Goal: Task Accomplishment & Management: Use online tool/utility

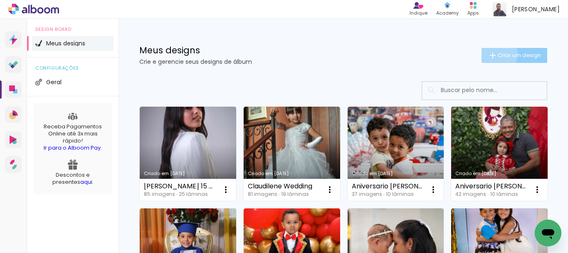
click at [488, 54] on iron-icon at bounding box center [493, 55] width 10 height 10
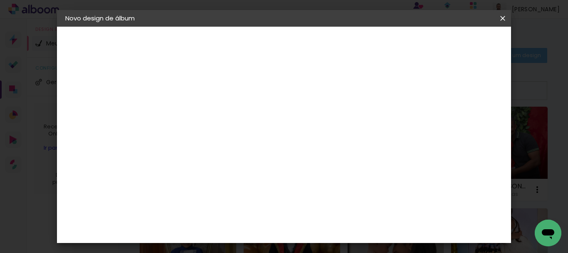
click at [201, 108] on input at bounding box center [201, 111] width 0 height 13
type input "José 4 Anos"
type paper-input "José 4 Anos"
click at [287, 39] on paper-button "Avançar" at bounding box center [266, 44] width 41 height 14
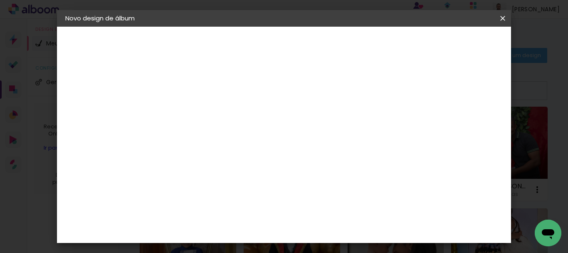
drag, startPoint x: 511, startPoint y: 223, endPoint x: 510, endPoint y: 206, distance: 16.2
click at [369, 97] on div "Fornecedor Escolha um fornecedor ou avance com o tamanho livre. Voltar Avançar" at bounding box center [267, 62] width 204 height 71
click at [357, 39] on paper-button "Avançar" at bounding box center [336, 44] width 41 height 14
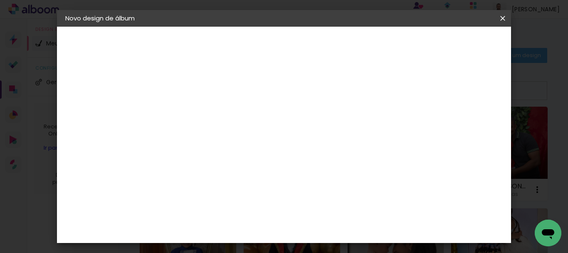
click at [257, 218] on span "20 × 30" at bounding box center [238, 226] width 39 height 17
click at [337, 43] on paper-button "Avançar" at bounding box center [316, 44] width 41 height 14
click at [372, 43] on span "Iniciar design" at bounding box center [358, 47] width 27 height 12
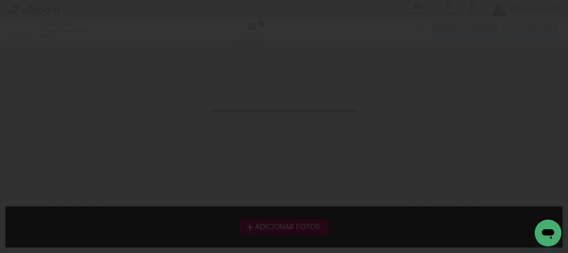
click at [77, 104] on iron-overlay-backdrop at bounding box center [284, 126] width 568 height 253
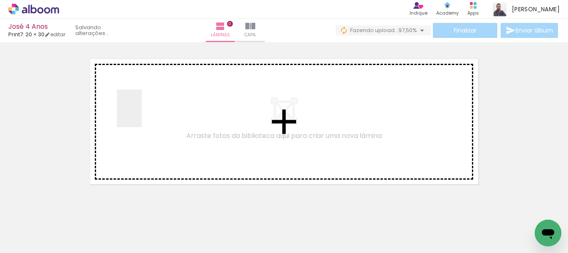
click at [142, 114] on quentale-workspace at bounding box center [284, 126] width 568 height 253
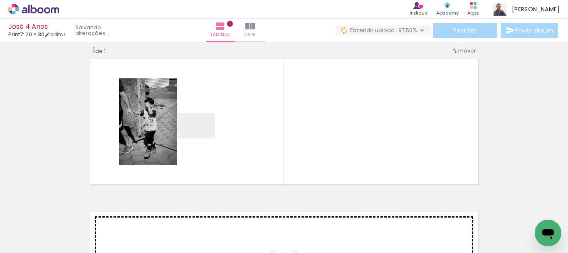
scroll to position [10, 0]
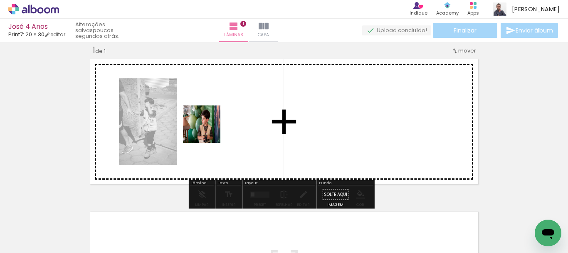
drag, startPoint x: 201, startPoint y: 141, endPoint x: 208, endPoint y: 130, distance: 12.8
click at [208, 130] on quentale-workspace at bounding box center [284, 126] width 568 height 253
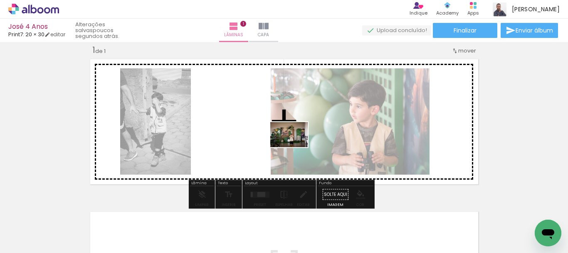
drag, startPoint x: 175, startPoint y: 219, endPoint x: 303, endPoint y: 145, distance: 148.0
click at [303, 144] on quentale-workspace at bounding box center [284, 126] width 568 height 253
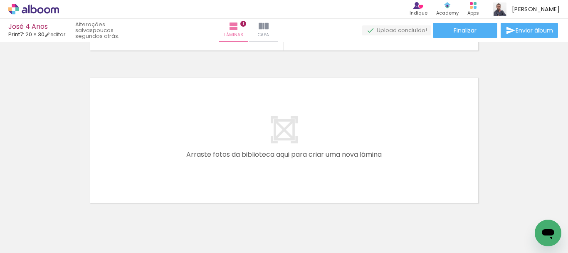
scroll to position [150, 0]
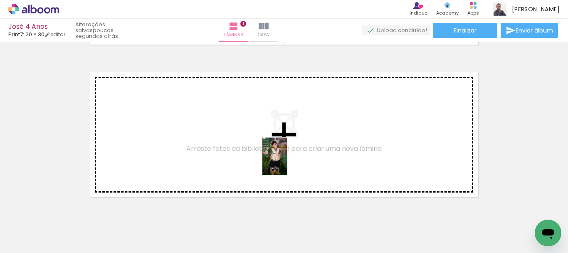
drag, startPoint x: 277, startPoint y: 223, endPoint x: 287, endPoint y: 159, distance: 64.8
click at [287, 159] on quentale-workspace at bounding box center [284, 126] width 568 height 253
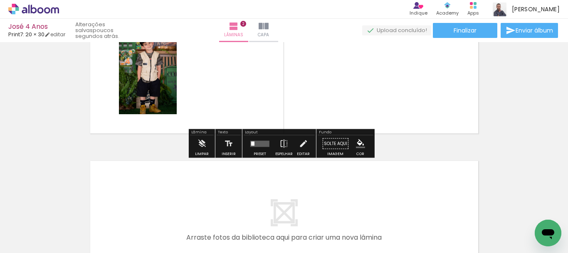
scroll to position [240, 0]
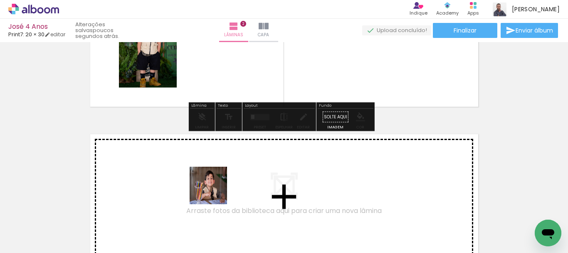
drag, startPoint x: 215, startPoint y: 224, endPoint x: 215, endPoint y: 190, distance: 34.1
click at [215, 190] on quentale-workspace at bounding box center [284, 126] width 568 height 253
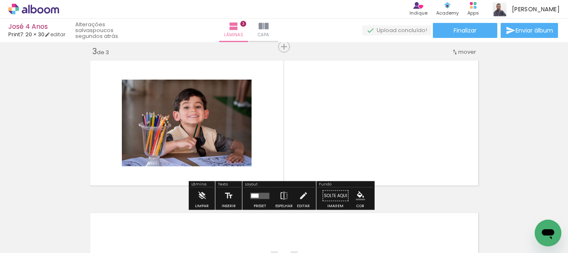
scroll to position [315, 0]
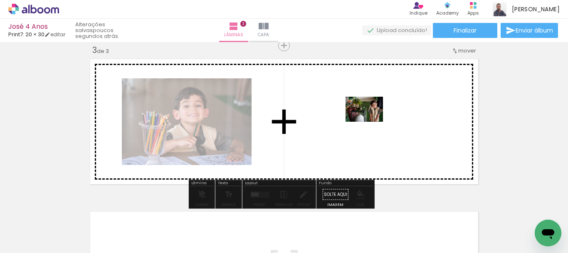
drag, startPoint x: 443, startPoint y: 210, endPoint x: 371, endPoint y: 121, distance: 114.7
click at [371, 121] on quentale-workspace at bounding box center [284, 126] width 568 height 253
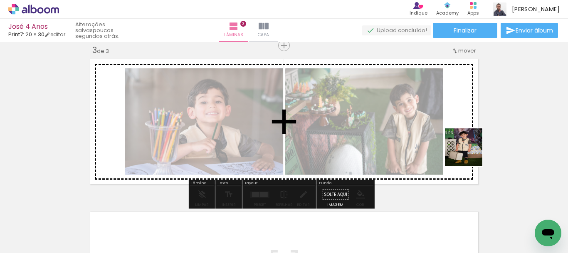
drag, startPoint x: 492, startPoint y: 220, endPoint x: 466, endPoint y: 148, distance: 76.8
click at [466, 148] on quentale-workspace at bounding box center [284, 126] width 568 height 253
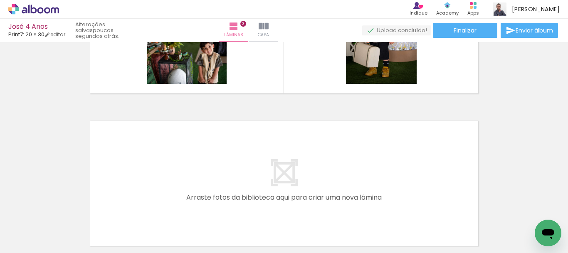
scroll to position [0, 188]
drag, startPoint x: 127, startPoint y: 225, endPoint x: 150, endPoint y: 173, distance: 56.6
click at [150, 173] on quentale-workspace at bounding box center [284, 126] width 568 height 253
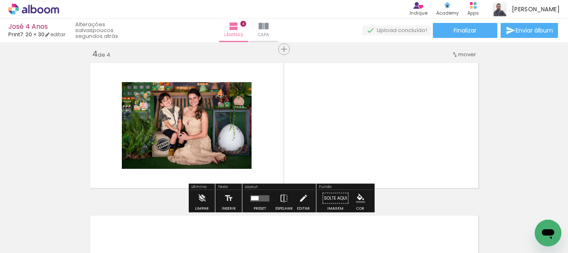
scroll to position [467, 0]
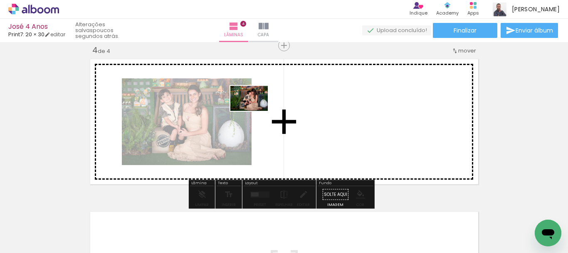
drag, startPoint x: 184, startPoint y: 220, endPoint x: 255, endPoint y: 111, distance: 131.1
click at [255, 111] on quentale-workspace at bounding box center [284, 126] width 568 height 253
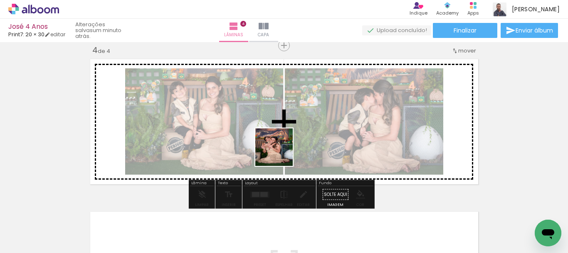
drag, startPoint x: 228, startPoint y: 213, endPoint x: 335, endPoint y: 101, distance: 154.8
click at [335, 101] on quentale-workspace at bounding box center [284, 126] width 568 height 253
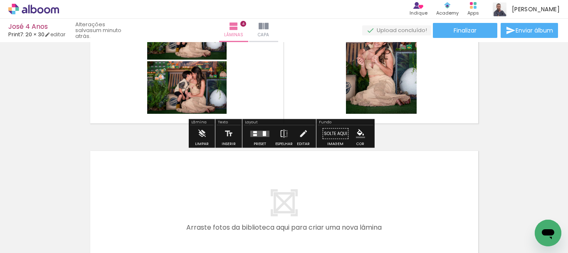
scroll to position [546, 0]
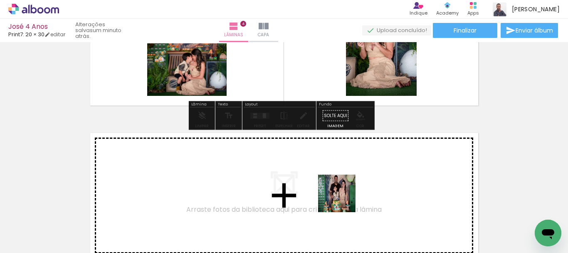
drag, startPoint x: 361, startPoint y: 217, endPoint x: 321, endPoint y: 172, distance: 59.8
click at [321, 172] on quentale-workspace at bounding box center [284, 126] width 568 height 253
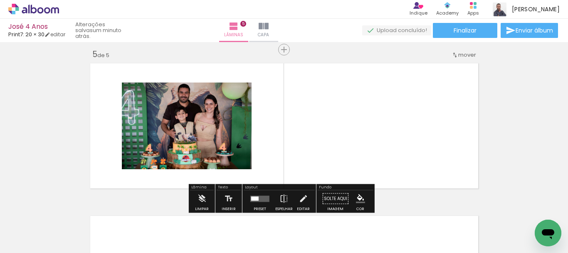
scroll to position [619, 0]
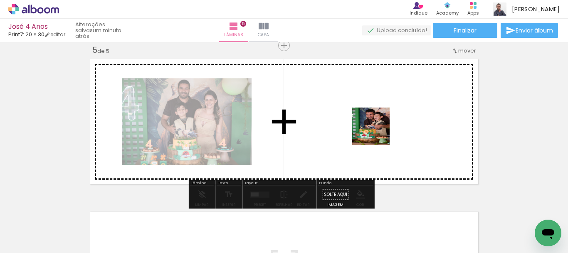
drag, startPoint x: 412, startPoint y: 215, endPoint x: 410, endPoint y: 173, distance: 41.6
click at [371, 124] on quentale-workspace at bounding box center [284, 126] width 568 height 253
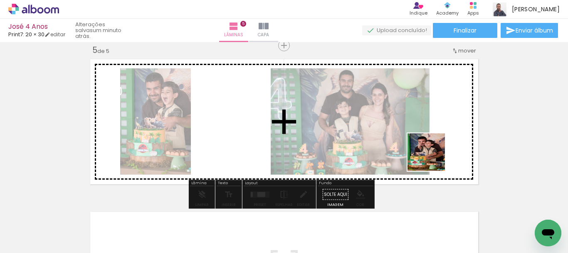
drag, startPoint x: 451, startPoint y: 215, endPoint x: 424, endPoint y: 124, distance: 94.6
click at [425, 126] on quentale-workspace at bounding box center [284, 126] width 568 height 253
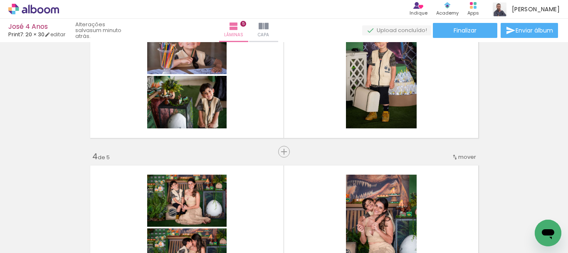
scroll to position [360, 0]
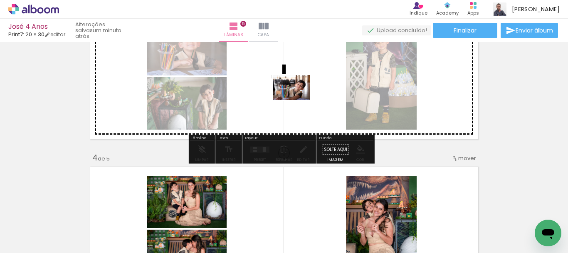
drag, startPoint x: 189, startPoint y: 228, endPoint x: 302, endPoint y: 94, distance: 175.4
click at [302, 94] on quentale-workspace at bounding box center [284, 126] width 568 height 253
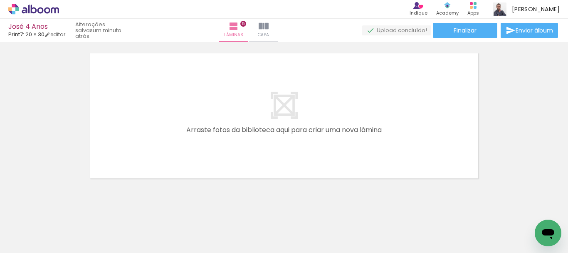
scroll to position [785, 0]
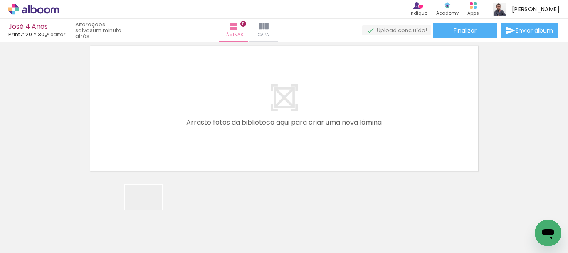
drag, startPoint x: 147, startPoint y: 217, endPoint x: 201, endPoint y: 196, distance: 58.2
click at [164, 153] on quentale-workspace at bounding box center [284, 126] width 568 height 253
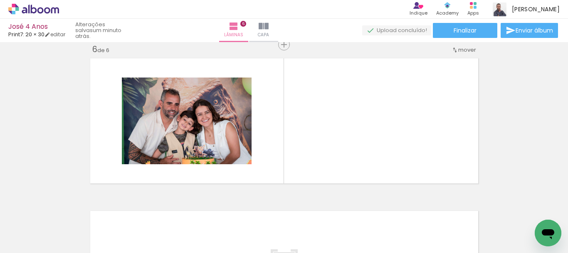
scroll to position [772, 0]
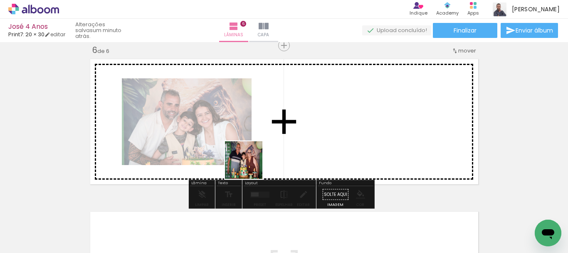
drag, startPoint x: 228, startPoint y: 225, endPoint x: 275, endPoint y: 188, distance: 60.2
click at [257, 140] on quentale-workspace at bounding box center [284, 126] width 568 height 253
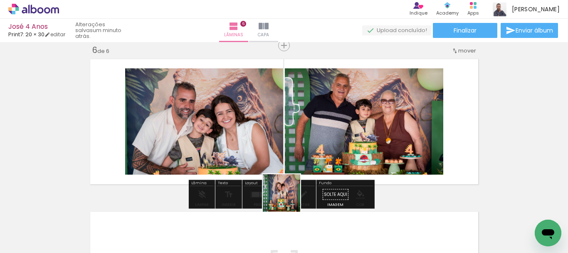
drag, startPoint x: 288, startPoint y: 215, endPoint x: 297, endPoint y: 142, distance: 74.2
click at [297, 142] on quentale-workspace at bounding box center [284, 126] width 568 height 253
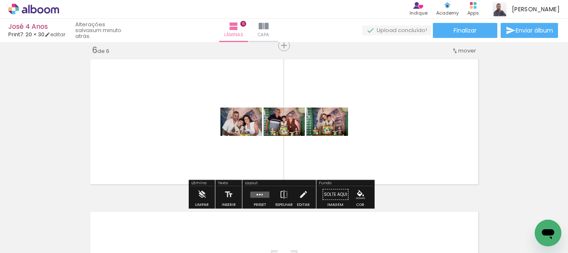
drag, startPoint x: 323, startPoint y: 207, endPoint x: 363, endPoint y: 221, distance: 42.2
click at [306, 136] on quentale-workspace at bounding box center [284, 126] width 568 height 253
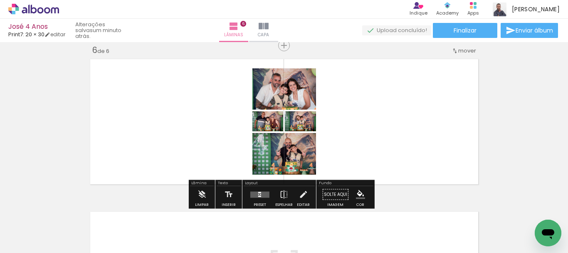
drag, startPoint x: 363, startPoint y: 221, endPoint x: 407, endPoint y: 200, distance: 48.6
click at [361, 134] on quentale-workspace at bounding box center [284, 126] width 568 height 253
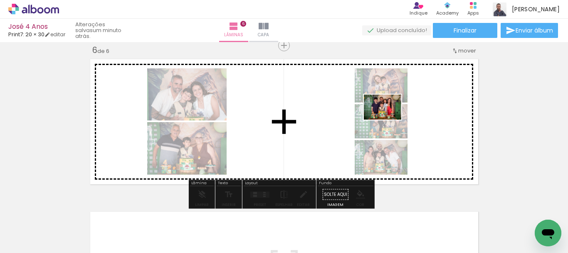
drag, startPoint x: 445, startPoint y: 226, endPoint x: 389, endPoint y: 119, distance: 121.0
click at [389, 119] on quentale-workspace at bounding box center [284, 126] width 568 height 253
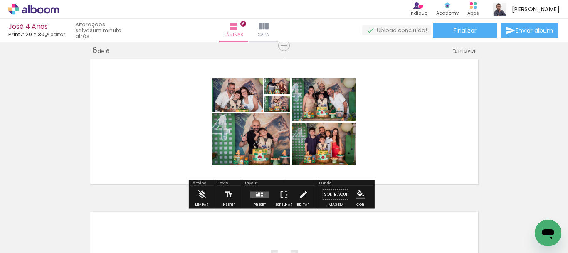
click at [262, 192] on quentale-layouter at bounding box center [259, 194] width 19 height 6
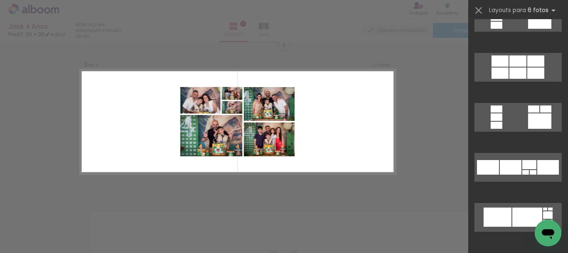
scroll to position [926, 0]
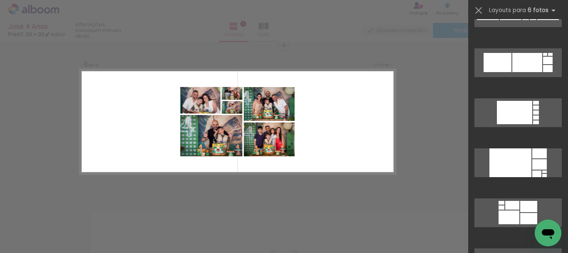
click at [427, 33] on div at bounding box center [284, 21] width 568 height 42
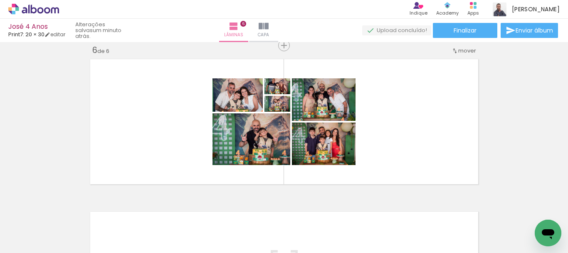
scroll to position [0, 745]
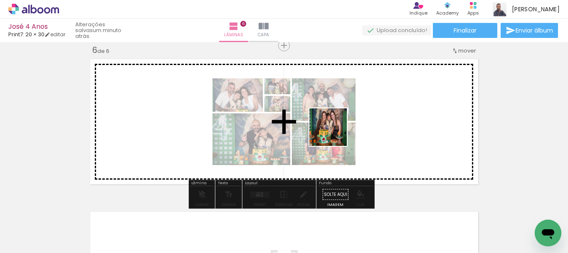
drag, startPoint x: 319, startPoint y: 219, endPoint x: 376, endPoint y: 189, distance: 64.2
click at [340, 121] on quentale-workspace at bounding box center [284, 126] width 568 height 253
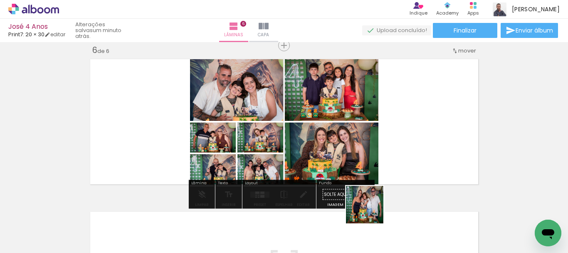
drag, startPoint x: 371, startPoint y: 210, endPoint x: 390, endPoint y: 125, distance: 87.8
click at [385, 124] on quentale-workspace at bounding box center [284, 126] width 568 height 253
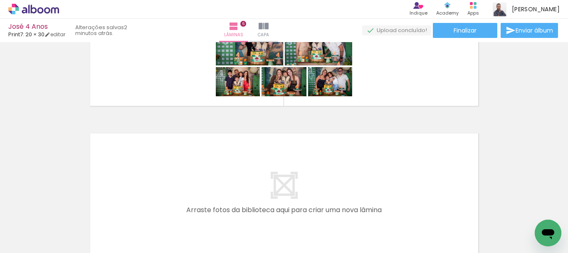
scroll to position [0, 1366]
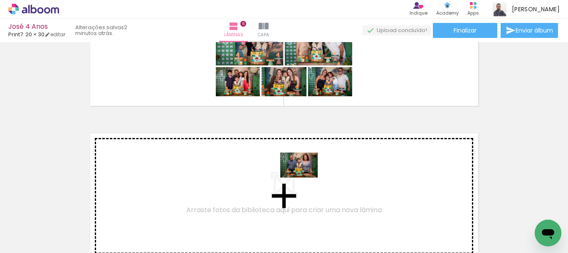
drag, startPoint x: 315, startPoint y: 216, endPoint x: 305, endPoint y: 177, distance: 40.0
click at [305, 177] on quentale-workspace at bounding box center [284, 126] width 568 height 253
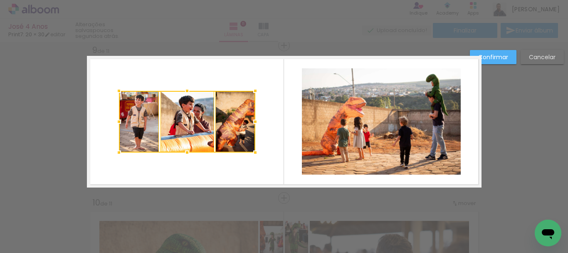
scroll to position [0, 1366]
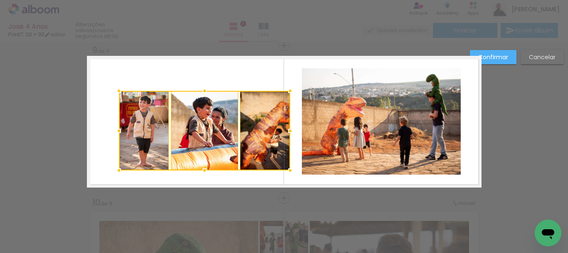
drag, startPoint x: 253, startPoint y: 153, endPoint x: 289, endPoint y: 170, distance: 40.2
click at [289, 170] on div at bounding box center [290, 170] width 17 height 17
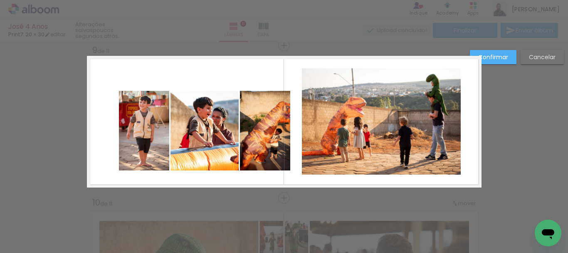
click at [199, 143] on quentale-photo at bounding box center [205, 130] width 68 height 79
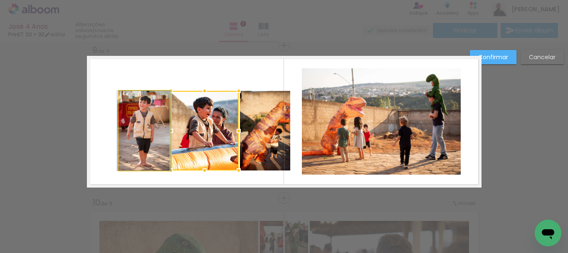
click at [147, 146] on quentale-photo at bounding box center [144, 130] width 50 height 79
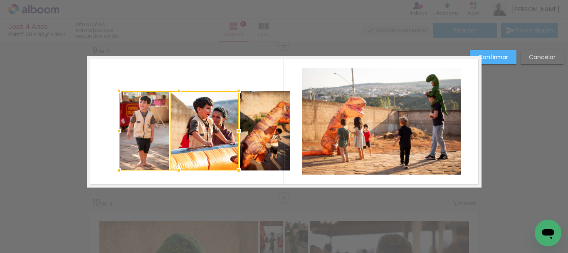
click at [257, 144] on quentale-photo at bounding box center [265, 130] width 50 height 79
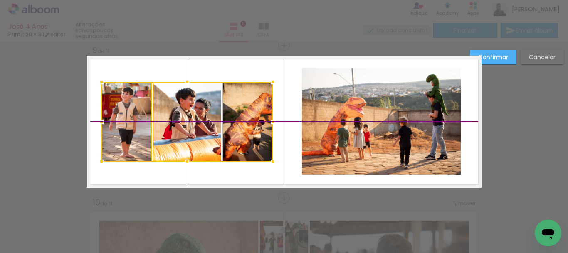
drag, startPoint x: 196, startPoint y: 123, endPoint x: 186, endPoint y: 116, distance: 11.7
click at [186, 116] on div at bounding box center [186, 121] width 171 height 79
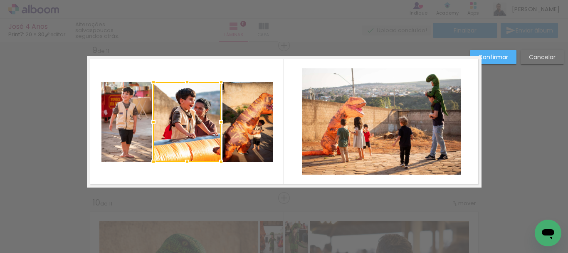
click at [506, 61] on paper-button "Confirmar" at bounding box center [493, 57] width 47 height 14
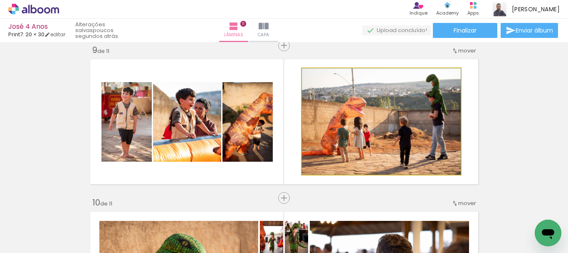
click at [361, 155] on quentale-photo at bounding box center [381, 121] width 159 height 106
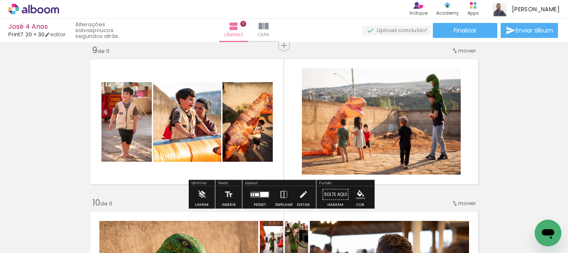
click at [371, 137] on quentale-photo at bounding box center [381, 121] width 159 height 106
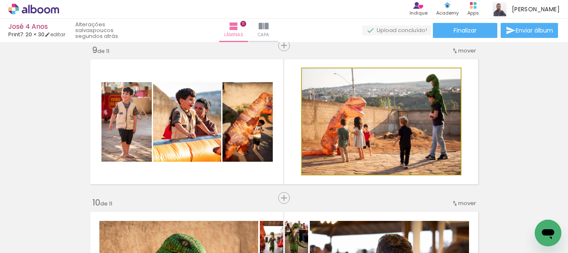
click at [371, 137] on quentale-photo at bounding box center [381, 121] width 159 height 106
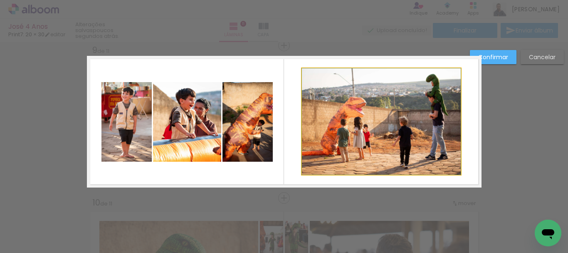
drag, startPoint x: 372, startPoint y: 137, endPoint x: 421, endPoint y: 111, distance: 55.3
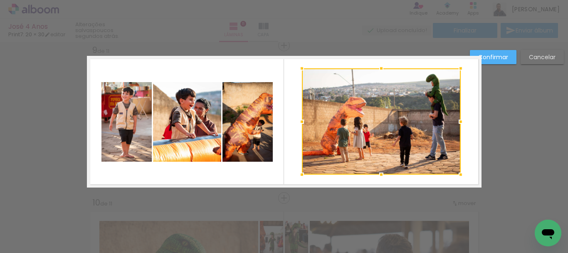
click at [405, 116] on div at bounding box center [381, 121] width 159 height 106
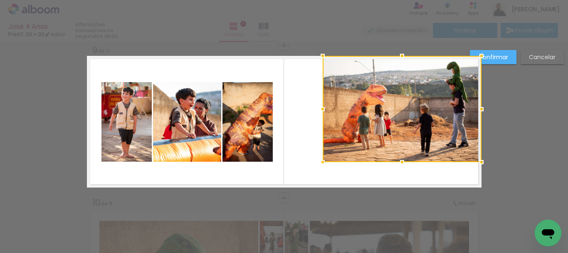
drag, startPoint x: 374, startPoint y: 125, endPoint x: 455, endPoint y: 83, distance: 91.0
click at [456, 82] on div at bounding box center [402, 109] width 159 height 106
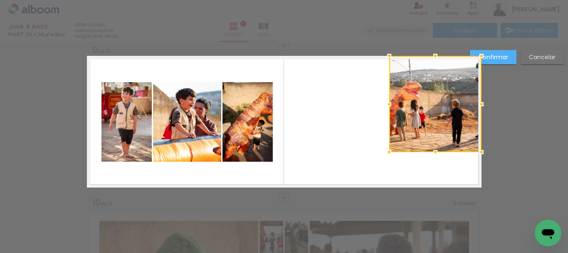
drag, startPoint x: 319, startPoint y: 161, endPoint x: 339, endPoint y: 171, distance: 22.5
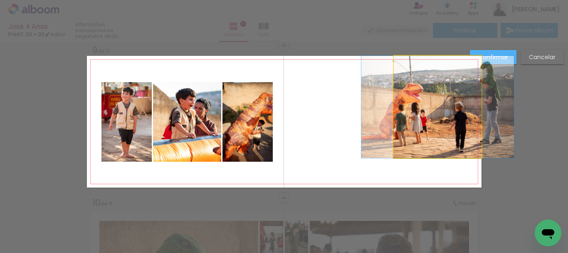
click at [436, 127] on quentale-photo at bounding box center [438, 107] width 88 height 102
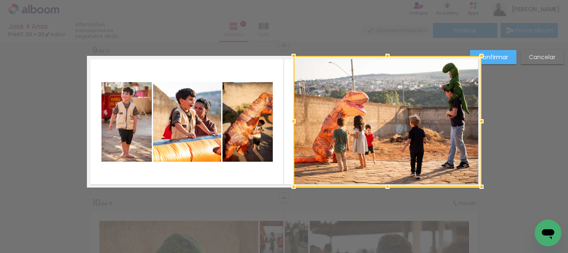
drag, startPoint x: 394, startPoint y: 159, endPoint x: 294, endPoint y: 218, distance: 116.4
click at [293, 252] on html "link( href="../../bower_components/polymer/polymer.html" rel="import" ) picture…" at bounding box center [284, 126] width 568 height 253
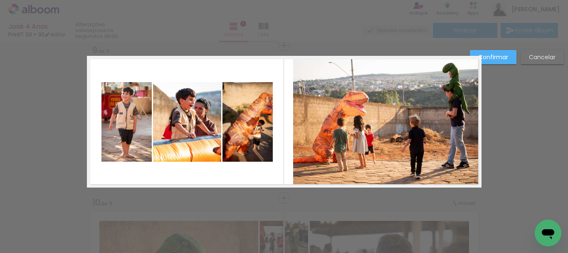
click at [317, 176] on quentale-photo at bounding box center [387, 121] width 188 height 131
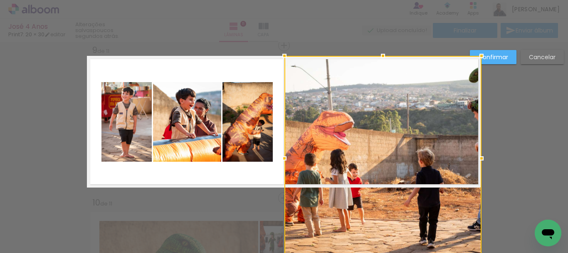
drag, startPoint x: 294, startPoint y: 189, endPoint x: 285, endPoint y: 198, distance: 12.4
click at [285, 198] on div at bounding box center [383, 158] width 197 height 204
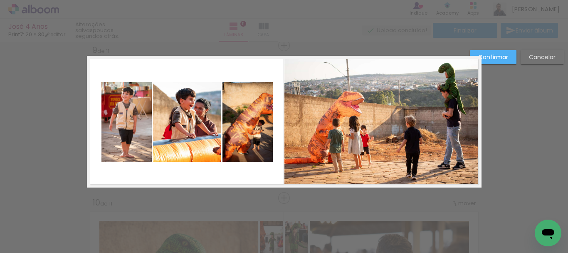
click at [0, 0] on slot "Confirmar" at bounding box center [0, 0] width 0 height 0
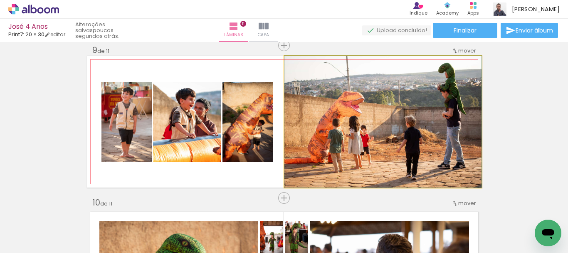
drag, startPoint x: 396, startPoint y: 131, endPoint x: 389, endPoint y: 146, distance: 15.8
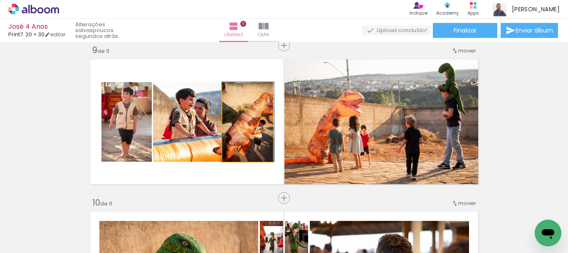
click at [243, 132] on quentale-photo at bounding box center [248, 121] width 50 height 79
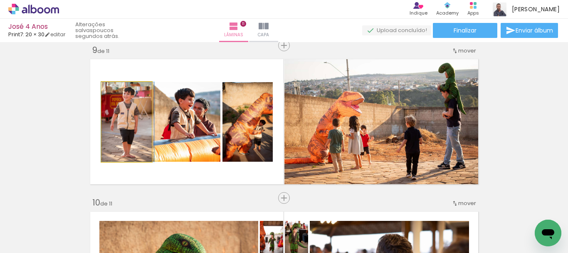
drag, startPoint x: 132, startPoint y: 123, endPoint x: 133, endPoint y: 117, distance: 6.0
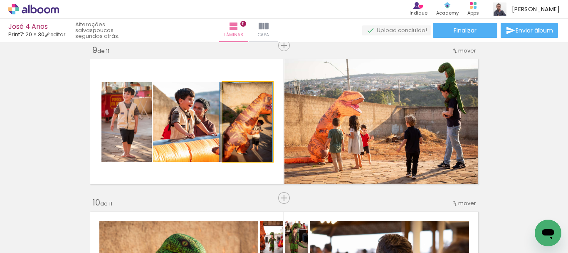
drag, startPoint x: 245, startPoint y: 126, endPoint x: 240, endPoint y: 125, distance: 5.3
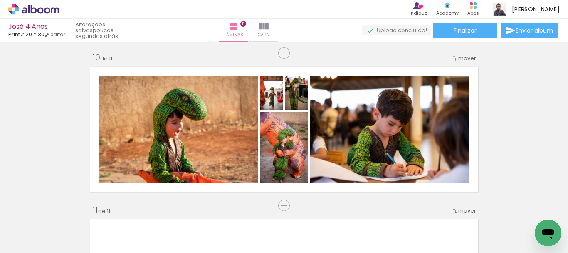
scroll to position [1393, 0]
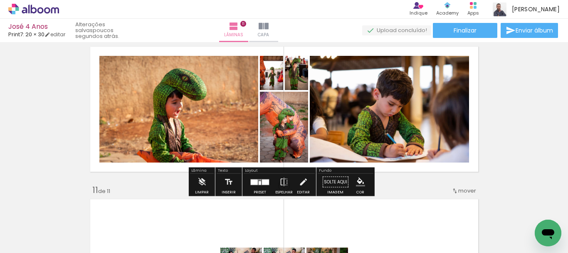
click at [255, 180] on div at bounding box center [254, 181] width 7 height 5
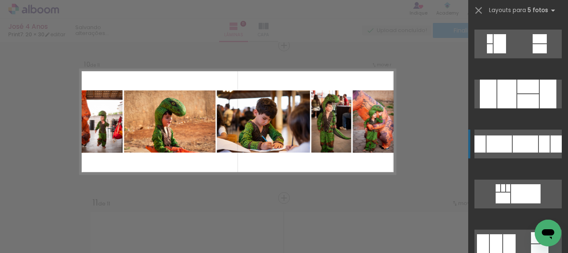
scroll to position [599, 0]
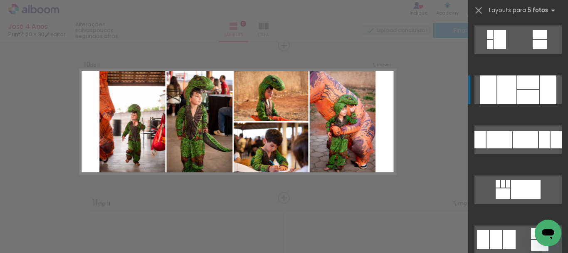
click at [530, 95] on div at bounding box center [528, 97] width 22 height 14
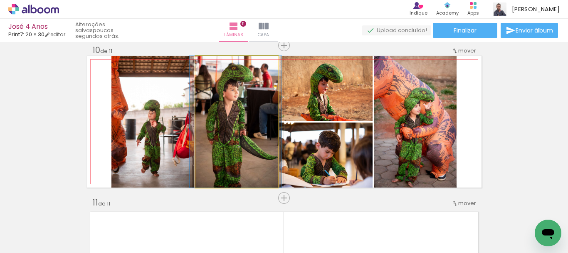
drag, startPoint x: 233, startPoint y: 135, endPoint x: 232, endPoint y: 130, distance: 4.7
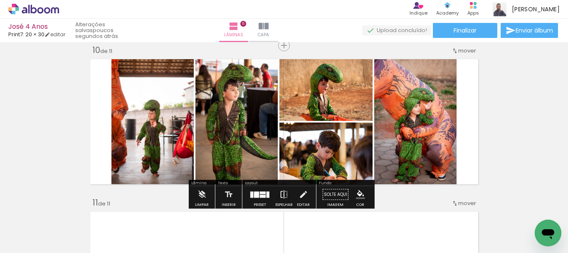
click at [287, 193] on paper-button "Espelhar" at bounding box center [284, 196] width 22 height 21
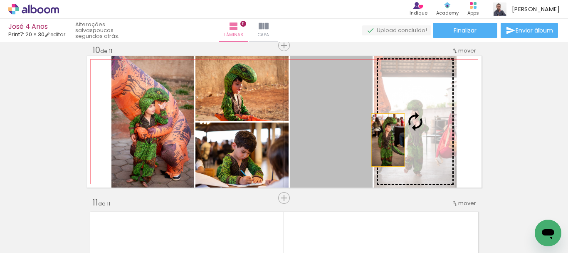
drag, startPoint x: 314, startPoint y: 146, endPoint x: 384, endPoint y: 140, distance: 70.5
click at [0, 0] on slot at bounding box center [0, 0] width 0 height 0
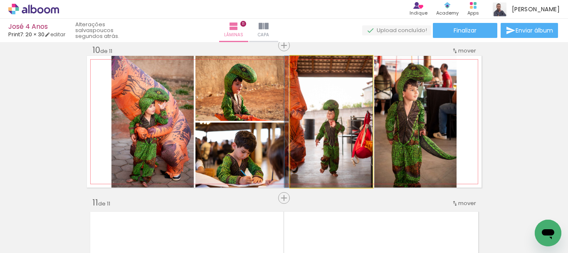
drag, startPoint x: 324, startPoint y: 139, endPoint x: 322, endPoint y: 135, distance: 4.5
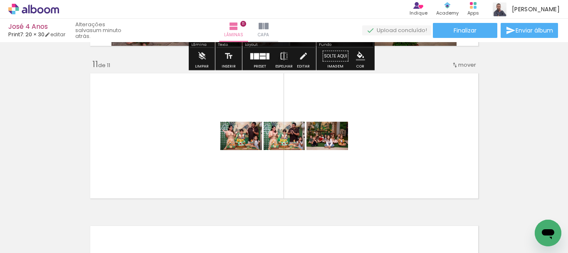
scroll to position [1535, 0]
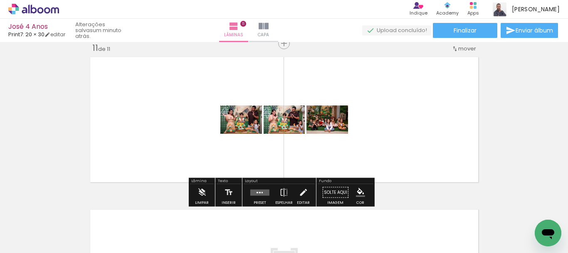
click at [253, 188] on div at bounding box center [260, 192] width 22 height 17
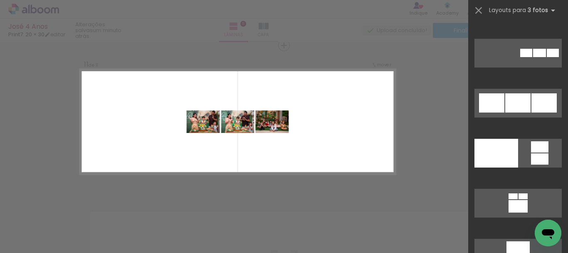
scroll to position [1450, 0]
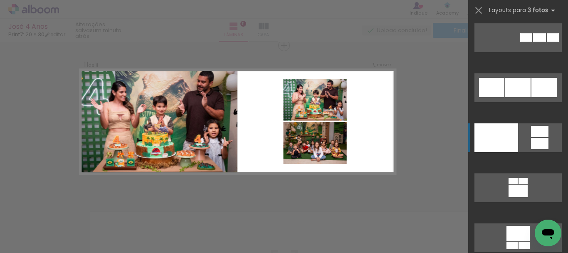
click at [518, 135] on quentale-layouter at bounding box center [518, 137] width 87 height 29
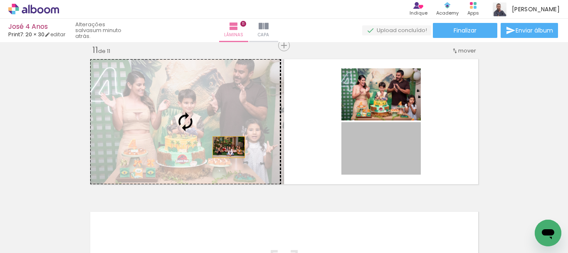
drag, startPoint x: 387, startPoint y: 158, endPoint x: 194, endPoint y: 144, distance: 193.5
click at [0, 0] on slot at bounding box center [0, 0] width 0 height 0
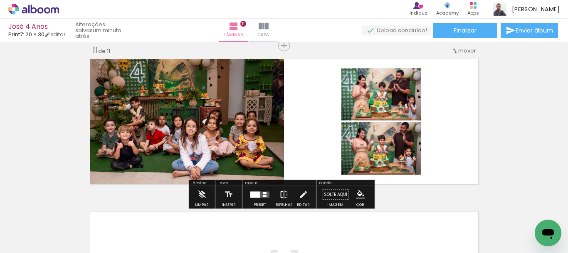
click at [280, 194] on iron-icon at bounding box center [284, 194] width 9 height 17
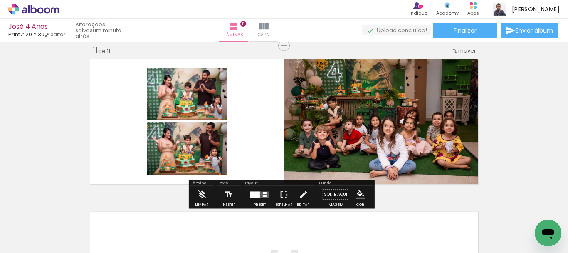
click at [198, 101] on quentale-photo at bounding box center [186, 94] width 79 height 52
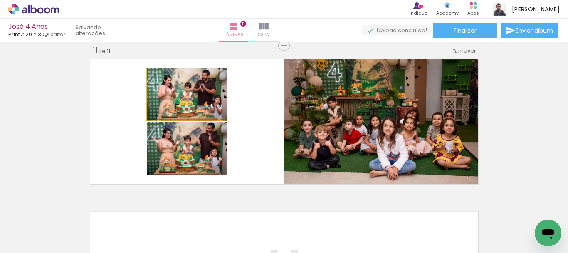
click at [202, 100] on quentale-photo at bounding box center [186, 94] width 79 height 52
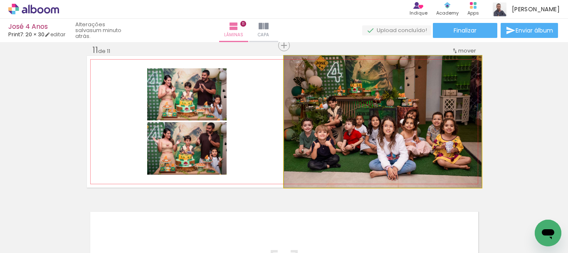
drag, startPoint x: 406, startPoint y: 130, endPoint x: 405, endPoint y: 136, distance: 6.3
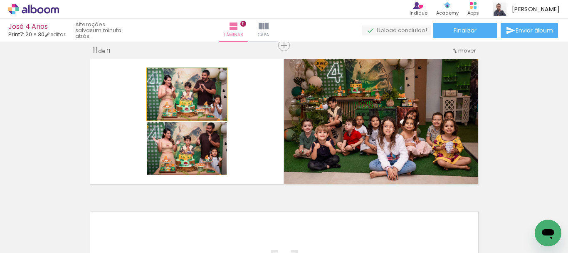
click at [203, 111] on quentale-photo at bounding box center [186, 94] width 79 height 52
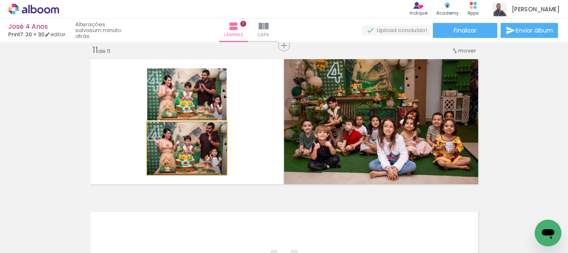
drag, startPoint x: 197, startPoint y: 148, endPoint x: 197, endPoint y: 153, distance: 5.4
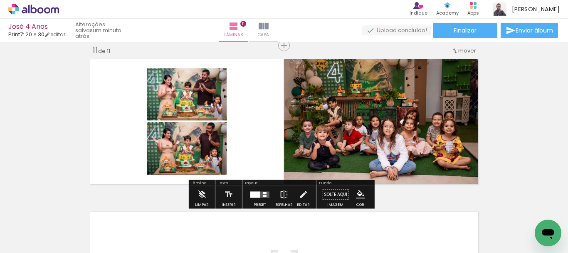
click at [196, 144] on quentale-photo at bounding box center [186, 148] width 79 height 52
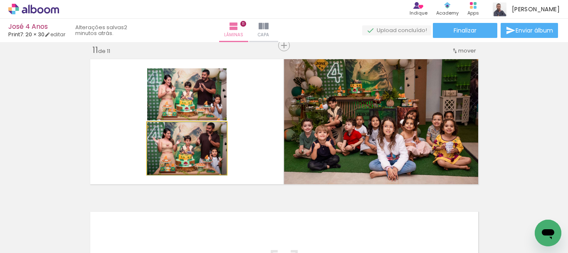
drag, startPoint x: 201, startPoint y: 148, endPoint x: 201, endPoint y: 157, distance: 9.2
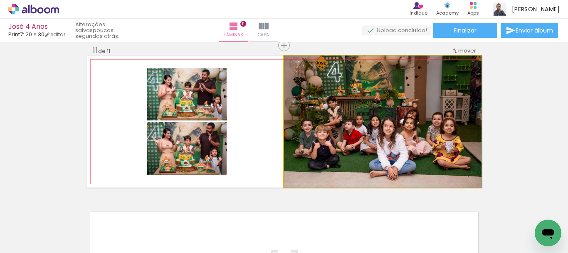
drag, startPoint x: 355, startPoint y: 156, endPoint x: 347, endPoint y: 150, distance: 9.5
drag, startPoint x: 399, startPoint y: 138, endPoint x: 393, endPoint y: 134, distance: 6.9
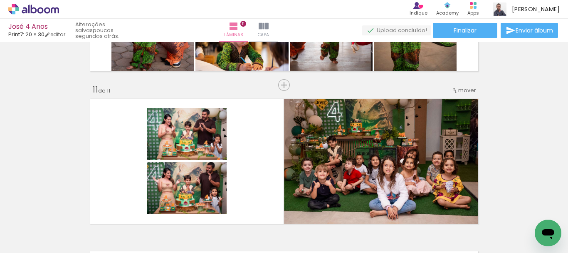
scroll to position [1527, 0]
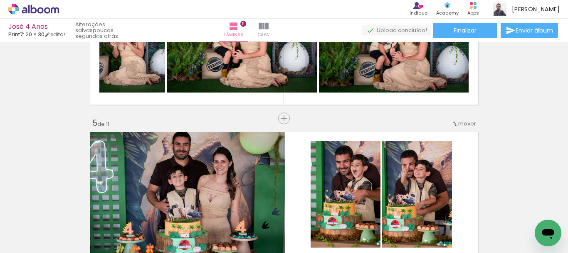
scroll to position [595, 0]
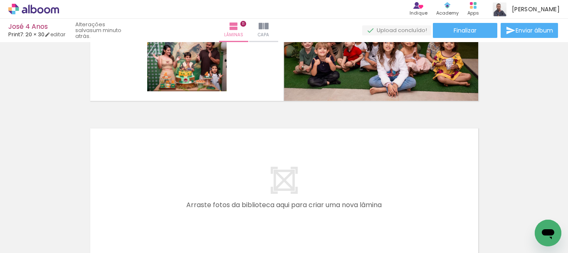
scroll to position [1701, 0]
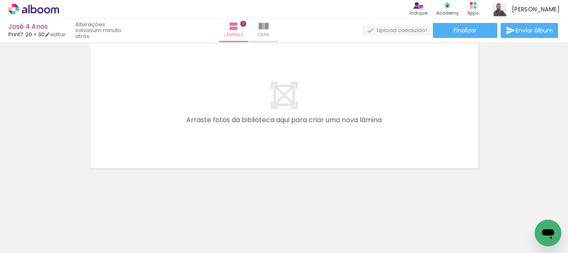
drag, startPoint x: 552, startPoint y: 169, endPoint x: 540, endPoint y: 143, distance: 28.5
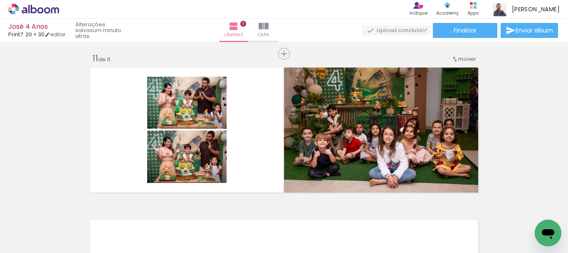
scroll to position [1497, 0]
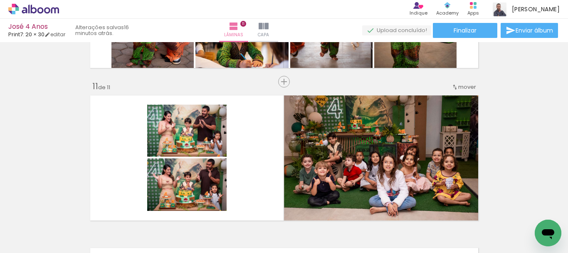
scroll to position [0, 1366]
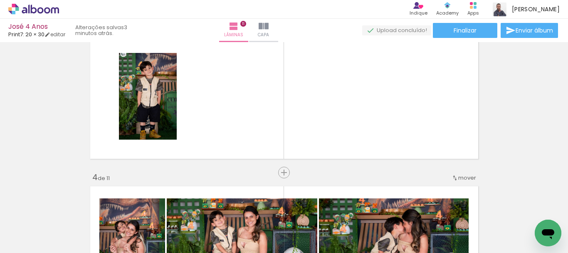
scroll to position [0, 1413]
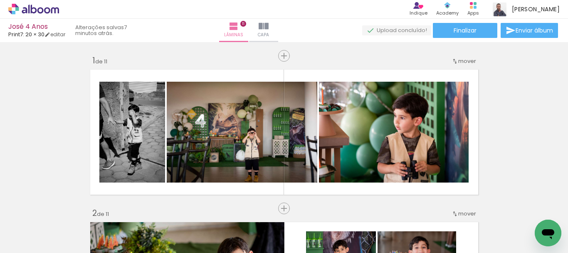
scroll to position [0, 1413]
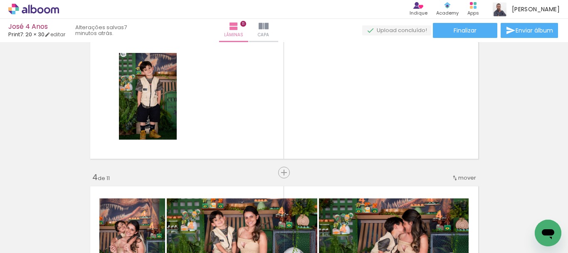
scroll to position [0, 1413]
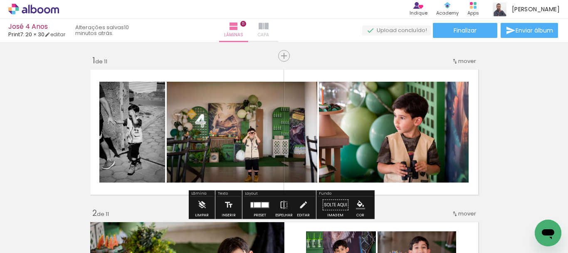
click at [278, 39] on paper-button "Capa" at bounding box center [263, 30] width 29 height 23
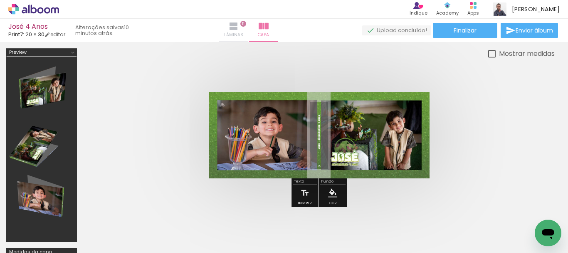
click at [248, 22] on paper-button "Lâminas 11" at bounding box center [233, 30] width 29 height 23
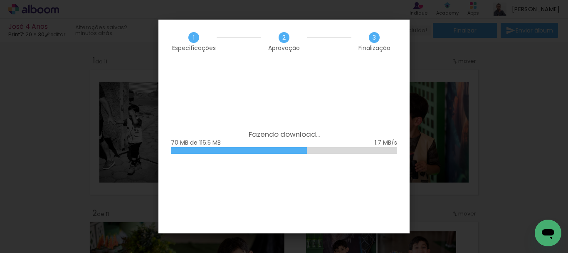
scroll to position [0, 1459]
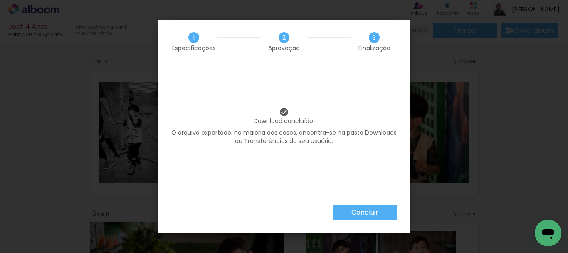
click at [0, 0] on slot "Concluir" at bounding box center [0, 0] width 0 height 0
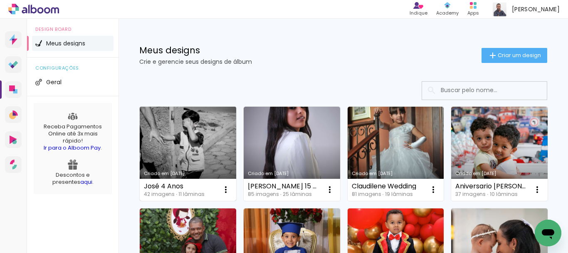
click at [219, 141] on link "Criado em [DATE]" at bounding box center [188, 153] width 97 height 94
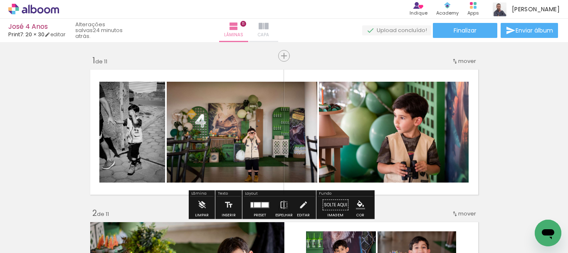
click at [278, 28] on paper-button "Capa" at bounding box center [263, 30] width 29 height 23
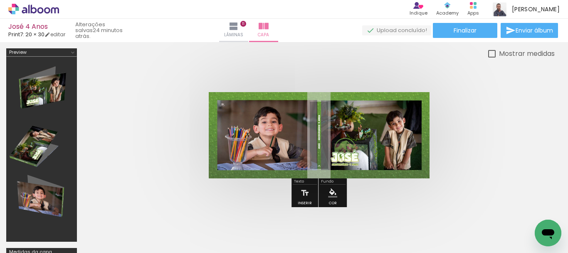
scroll to position [3, 0]
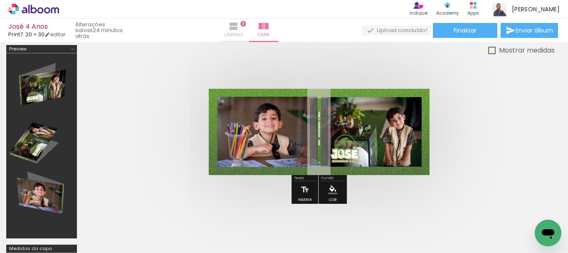
click at [248, 26] on paper-button "Lâminas 11" at bounding box center [233, 30] width 29 height 23
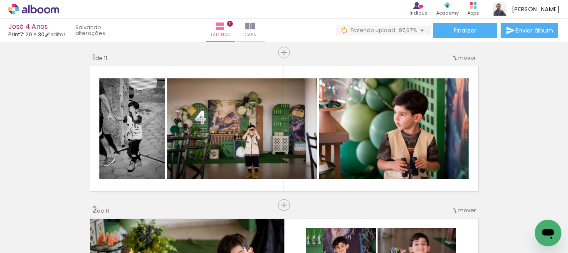
scroll to position [0, 1498]
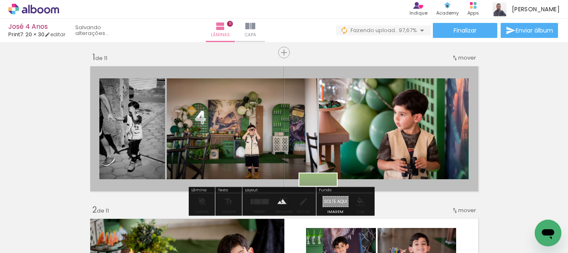
drag, startPoint x: 531, startPoint y: 222, endPoint x: 324, endPoint y: 198, distance: 208.1
click at [324, 198] on quentale-workspace at bounding box center [284, 126] width 568 height 253
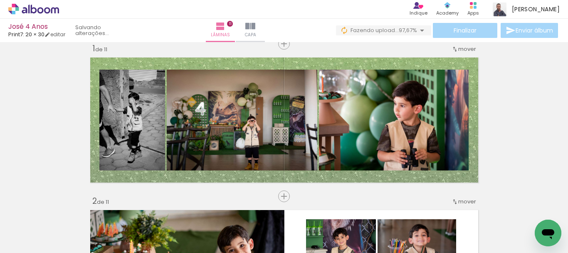
scroll to position [16, 0]
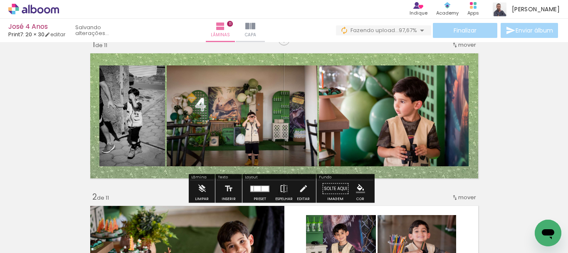
click at [471, 72] on quentale-layouter at bounding box center [284, 115] width 395 height 131
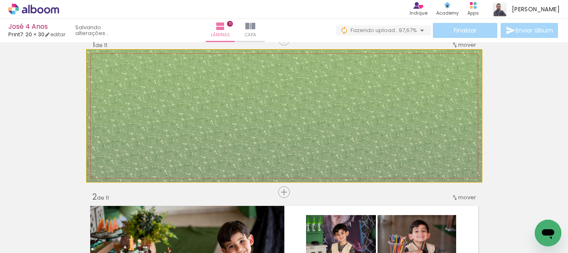
drag, startPoint x: 453, startPoint y: 101, endPoint x: 527, endPoint y: 114, distance: 74.3
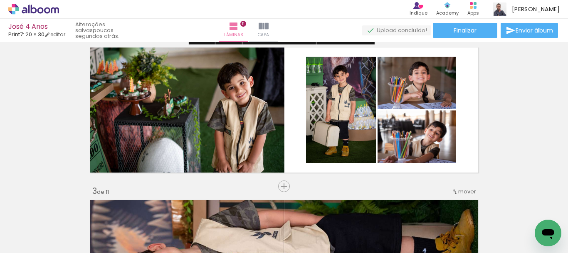
scroll to position [101, 0]
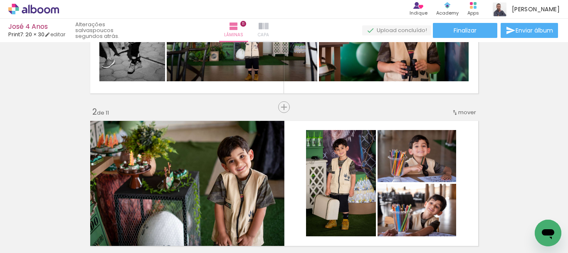
click at [278, 26] on paper-button "Capa" at bounding box center [263, 30] width 29 height 23
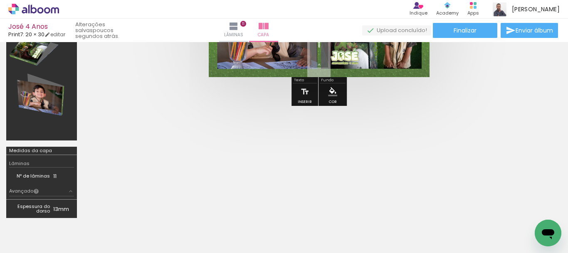
scroll to position [64, 0]
